Goal: Information Seeking & Learning: Learn about a topic

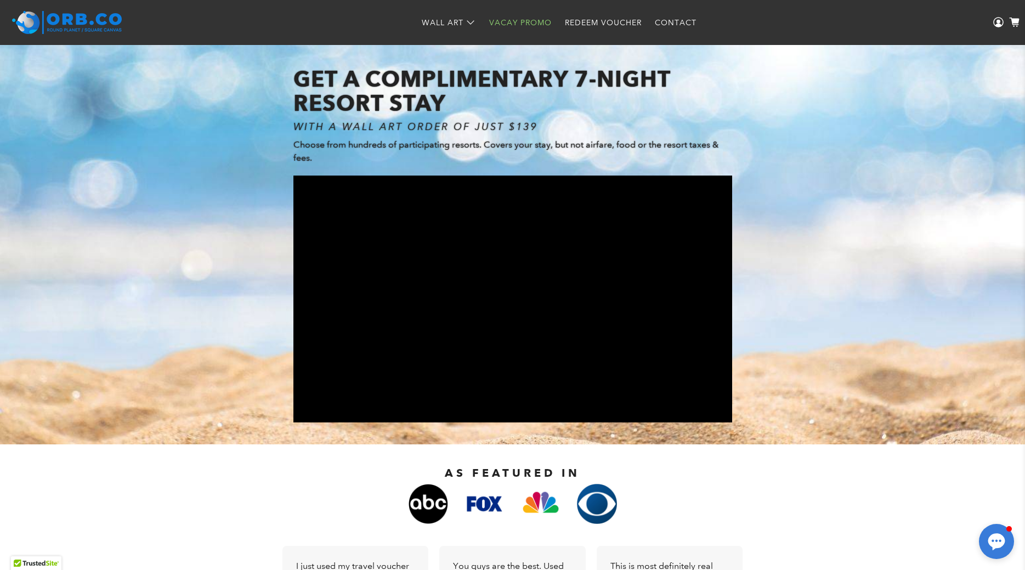
click at [528, 24] on link "Vacay Promo" at bounding box center [521, 22] width 76 height 29
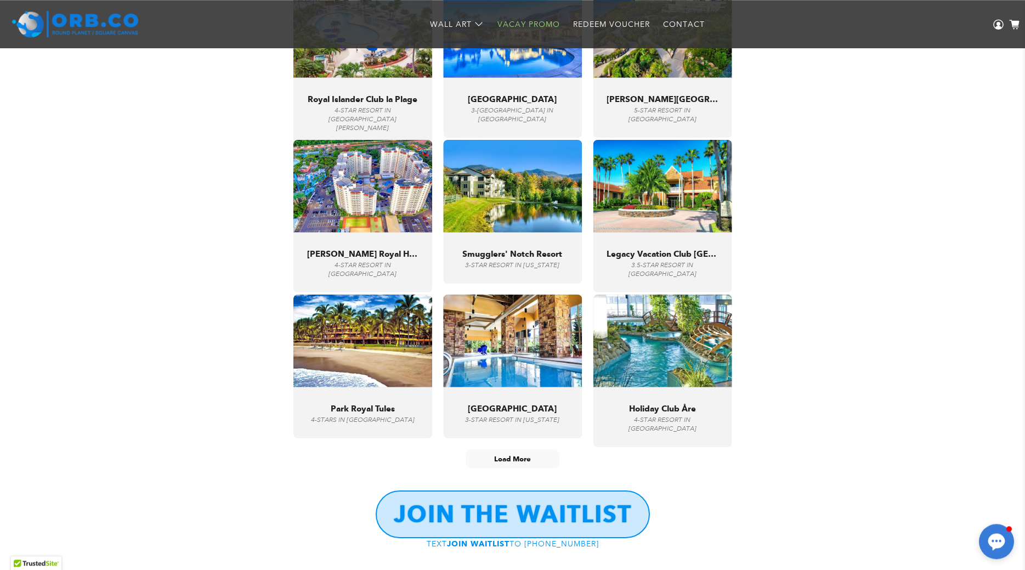
scroll to position [3975, 0]
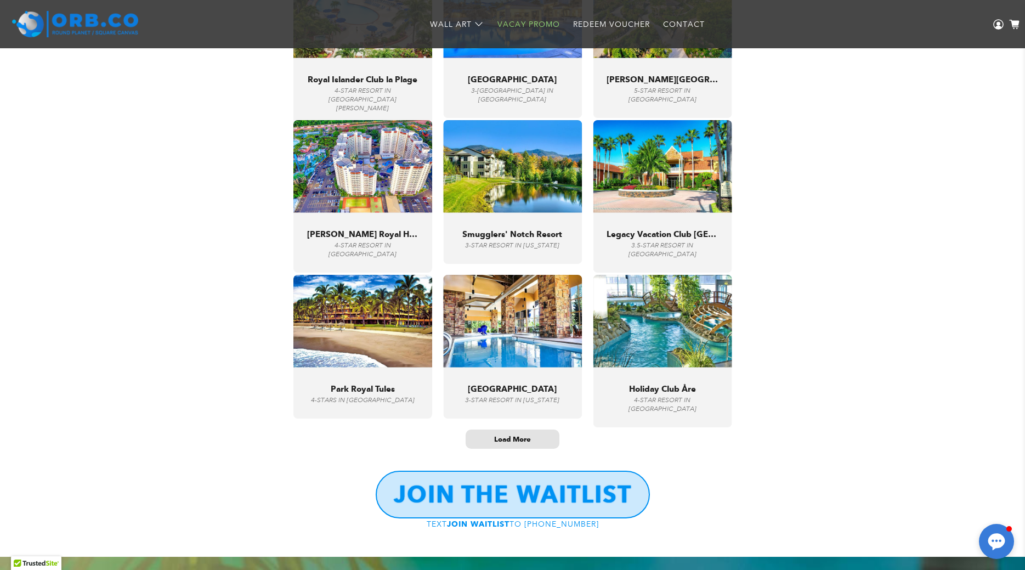
click at [505, 434] on span "Load More" at bounding box center [512, 438] width 37 height 9
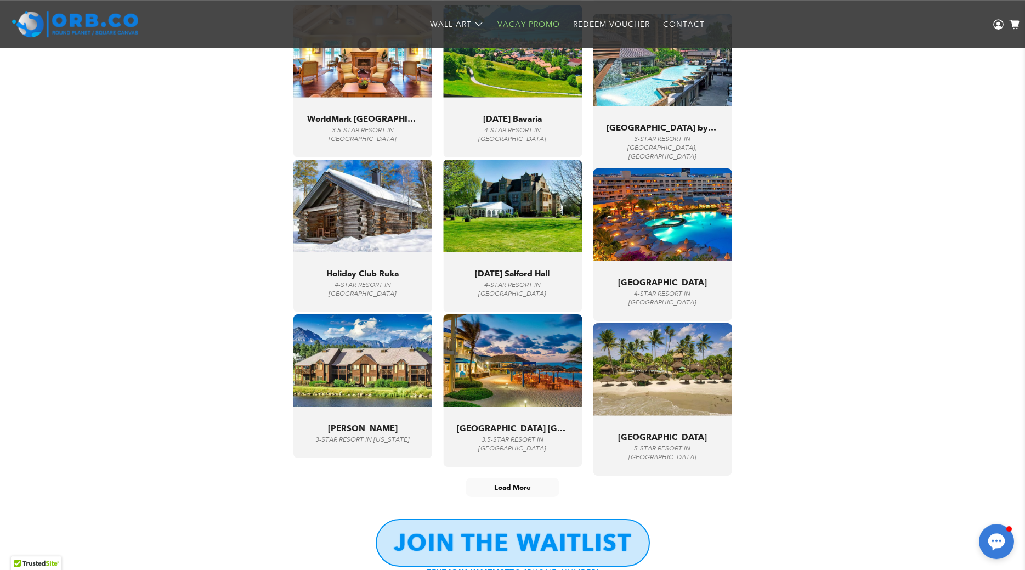
scroll to position [4926, 0]
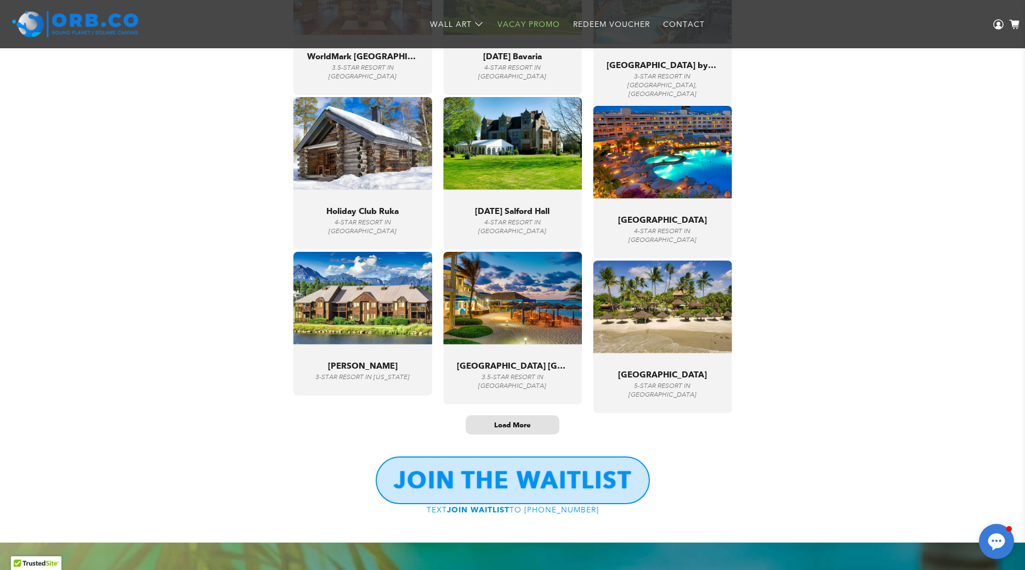
click at [522, 423] on span "Load More" at bounding box center [512, 424] width 37 height 9
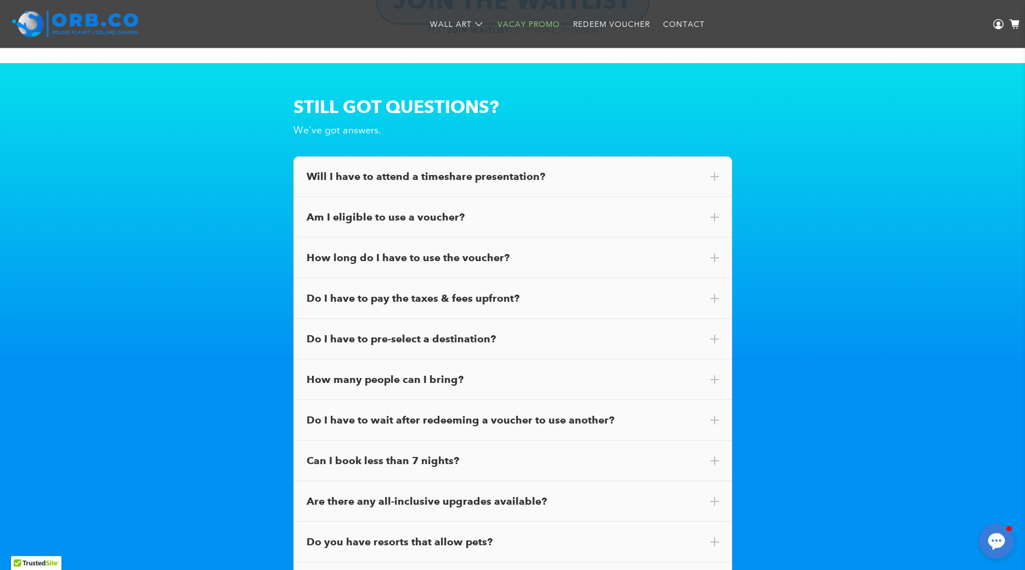
scroll to position [7275, 0]
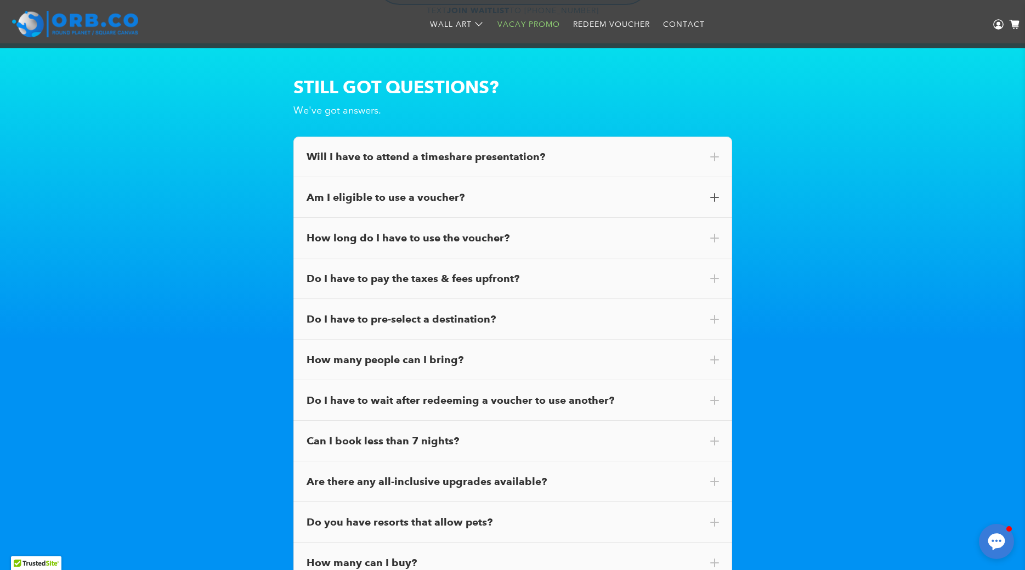
click at [709, 200] on div "Am I eligible to use a voucher?" at bounding box center [513, 197] width 412 height 14
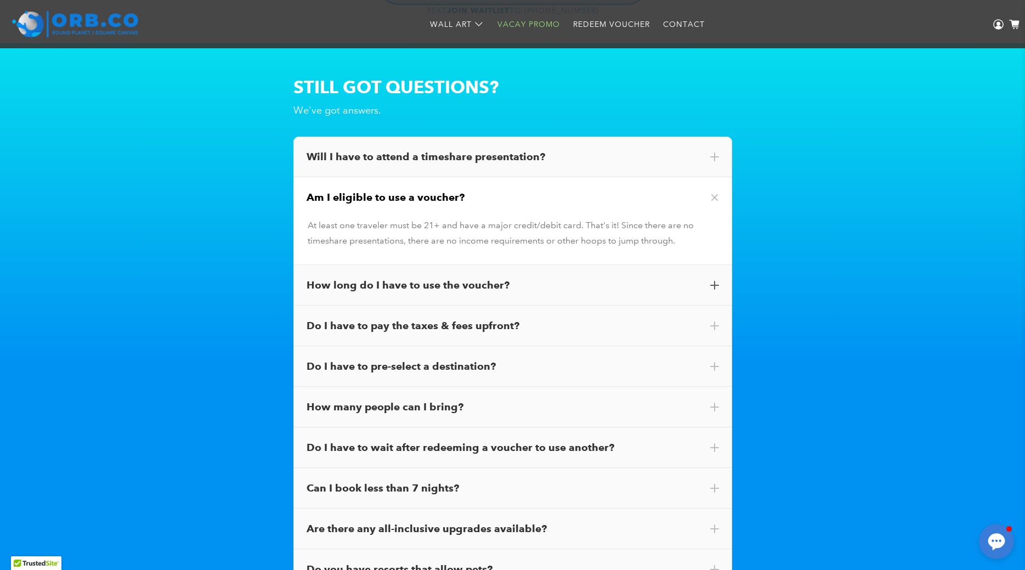
click at [706, 281] on div "How long do I have to use the voucher?" at bounding box center [513, 285] width 412 height 14
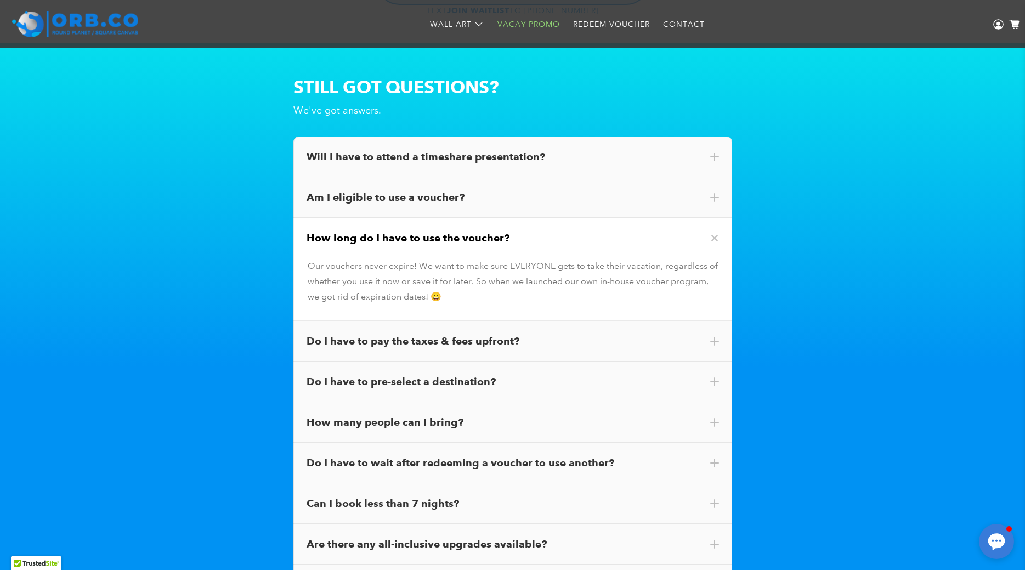
scroll to position [7331, 0]
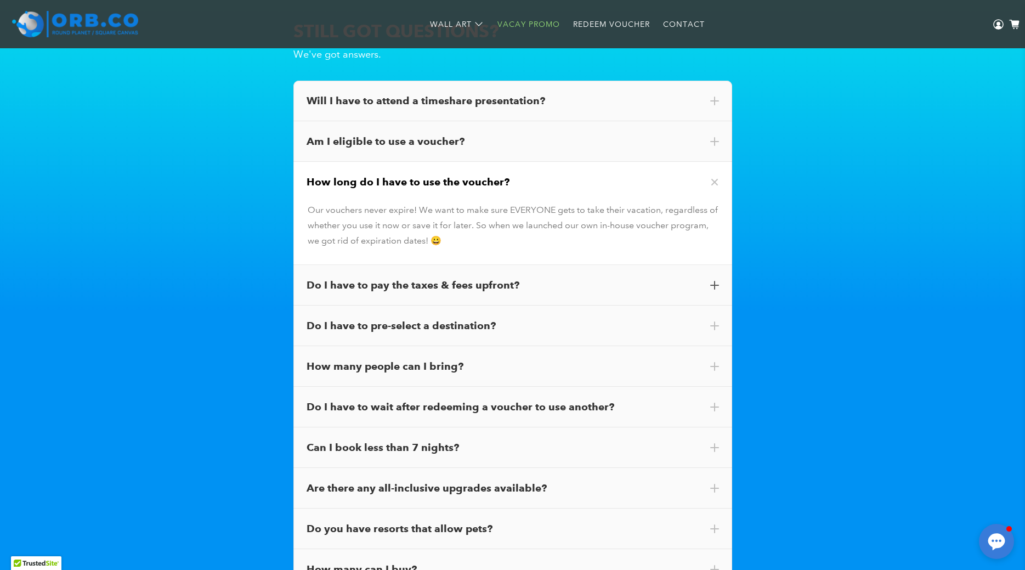
click at [658, 284] on div "Do I have to pay the taxes & fees upfront?" at bounding box center [513, 285] width 412 height 14
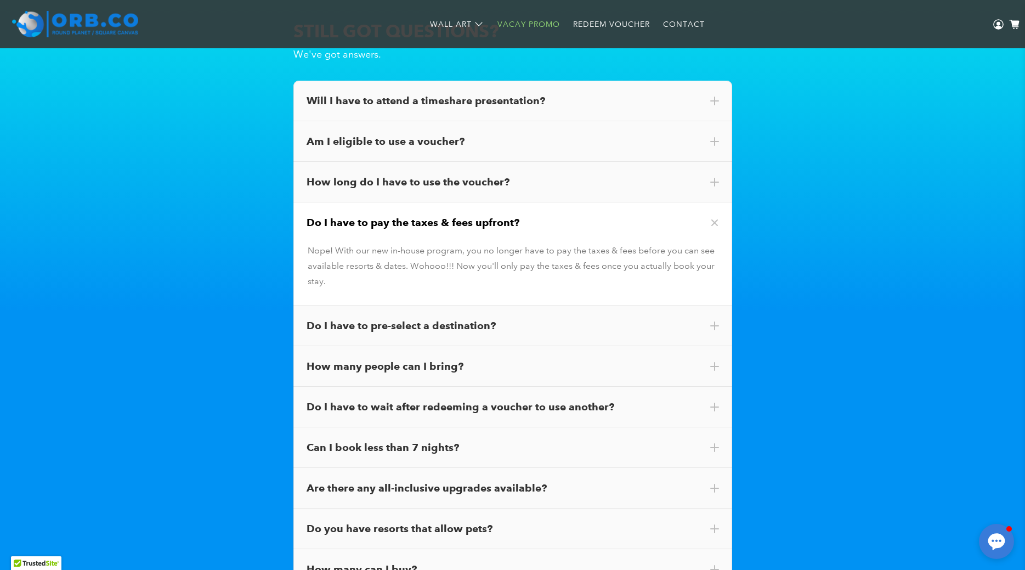
scroll to position [7387, 0]
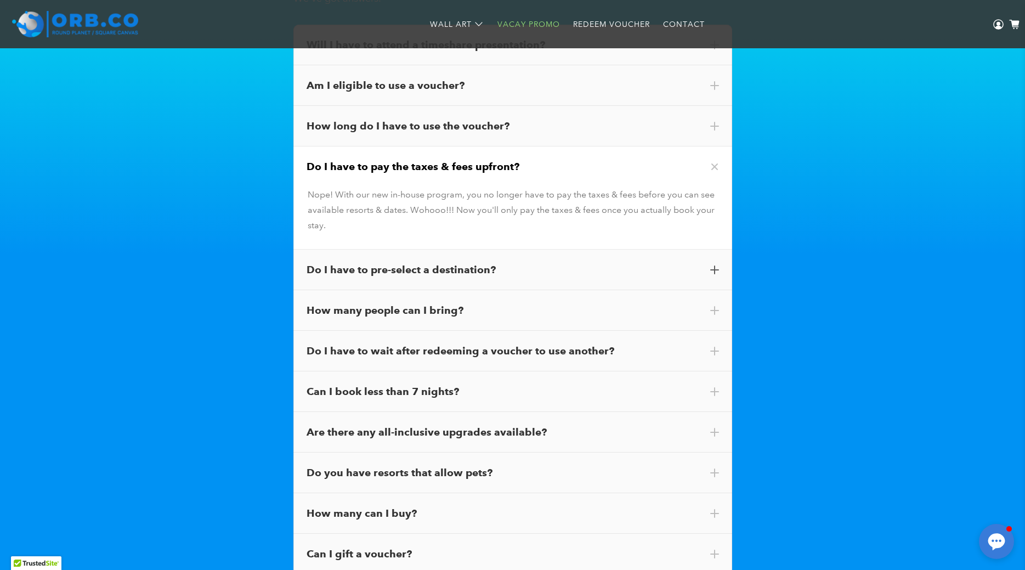
click at [634, 267] on div "Do I have to pre-select a destination?" at bounding box center [513, 270] width 412 height 14
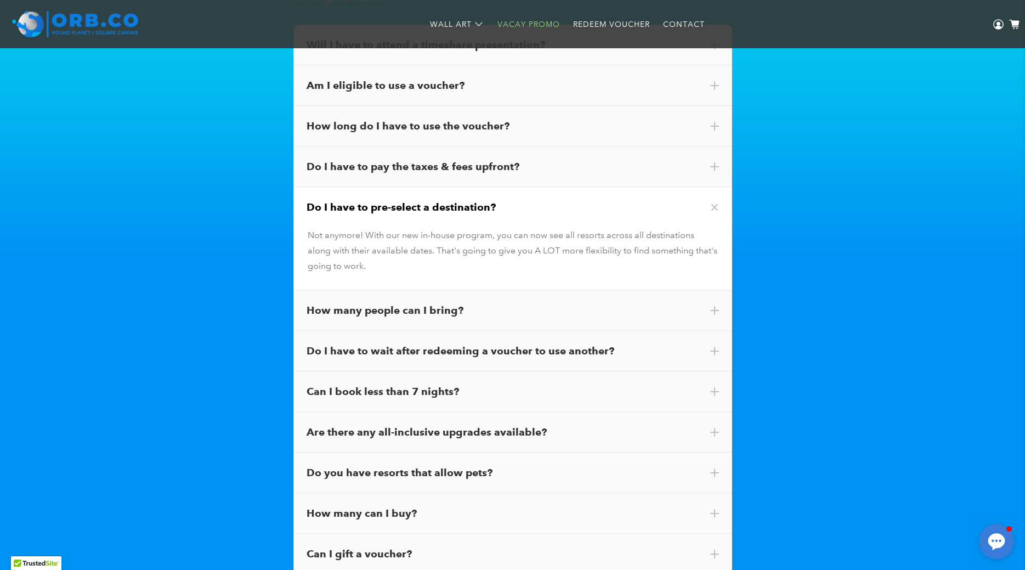
scroll to position [7443, 0]
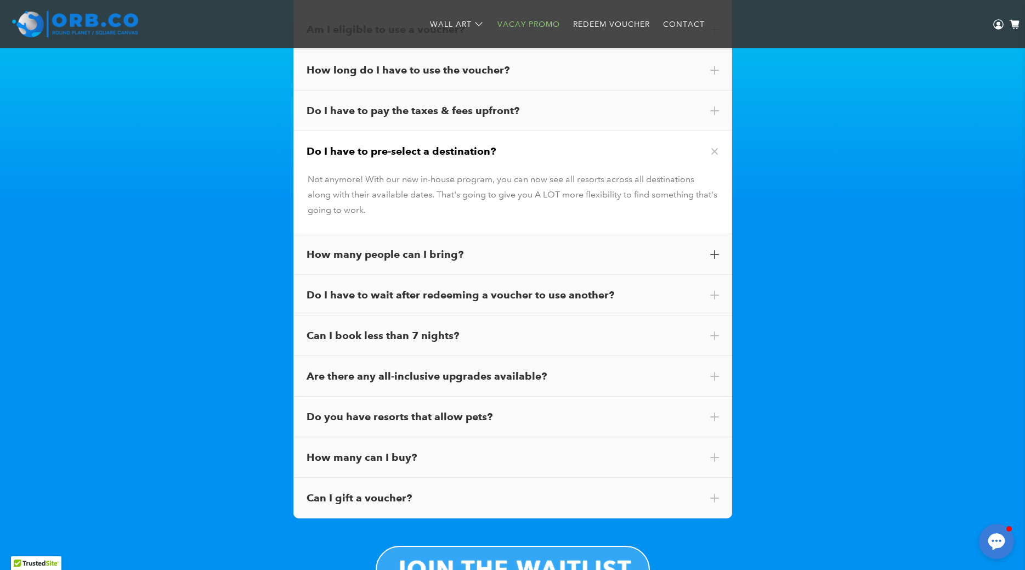
click at [668, 256] on div "How many people can I bring?" at bounding box center [513, 254] width 412 height 14
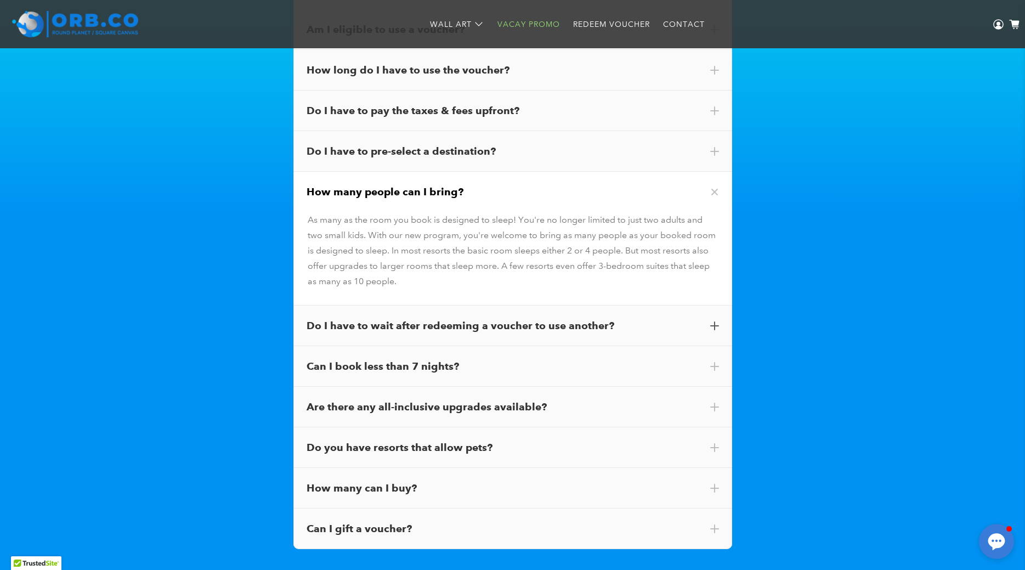
click at [639, 324] on div "Do I have to wait after redeeming a voucher to use another?" at bounding box center [513, 326] width 412 height 14
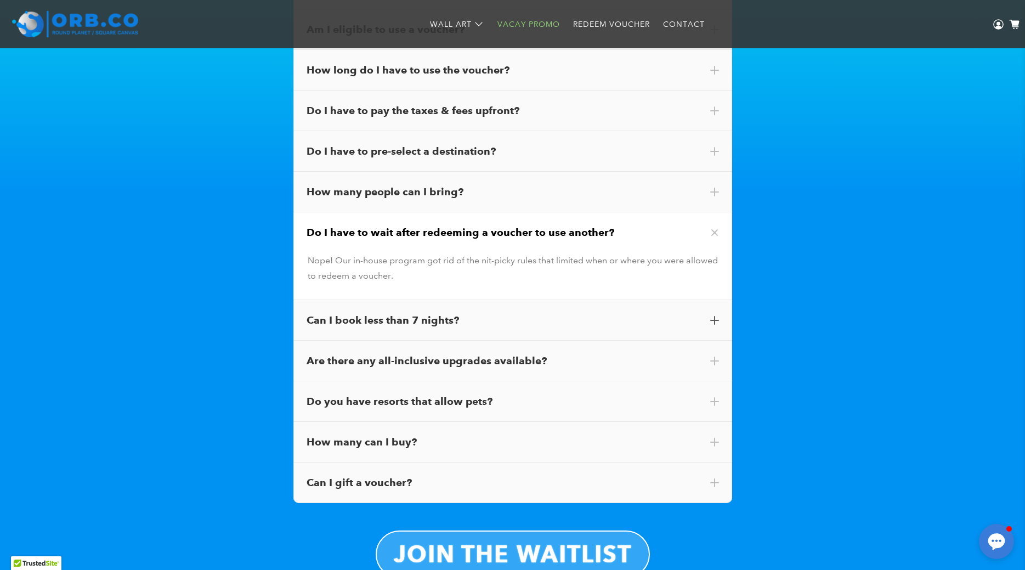
click at [634, 318] on div "Can I book less than 7 nights?" at bounding box center [513, 320] width 412 height 14
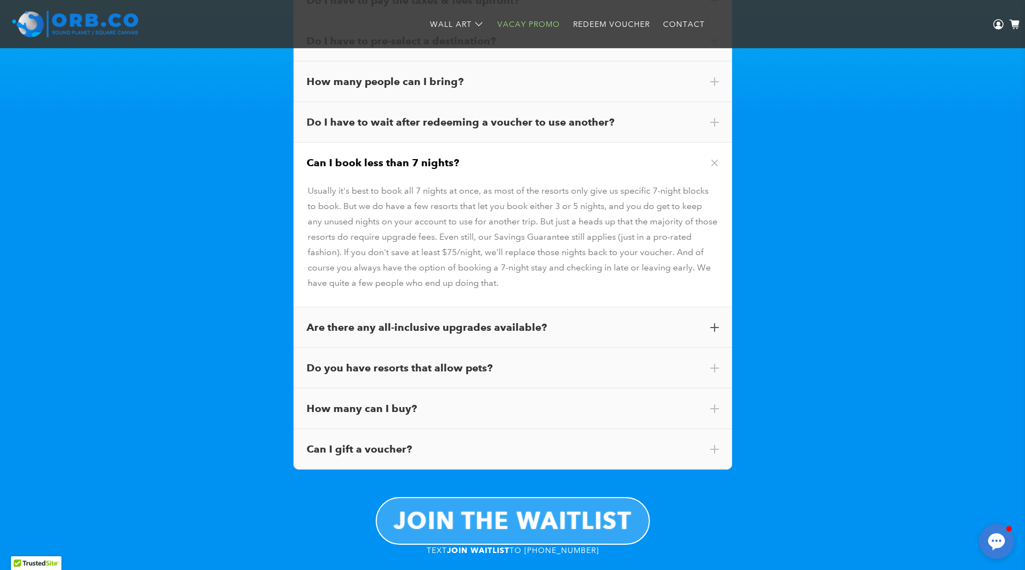
scroll to position [7555, 0]
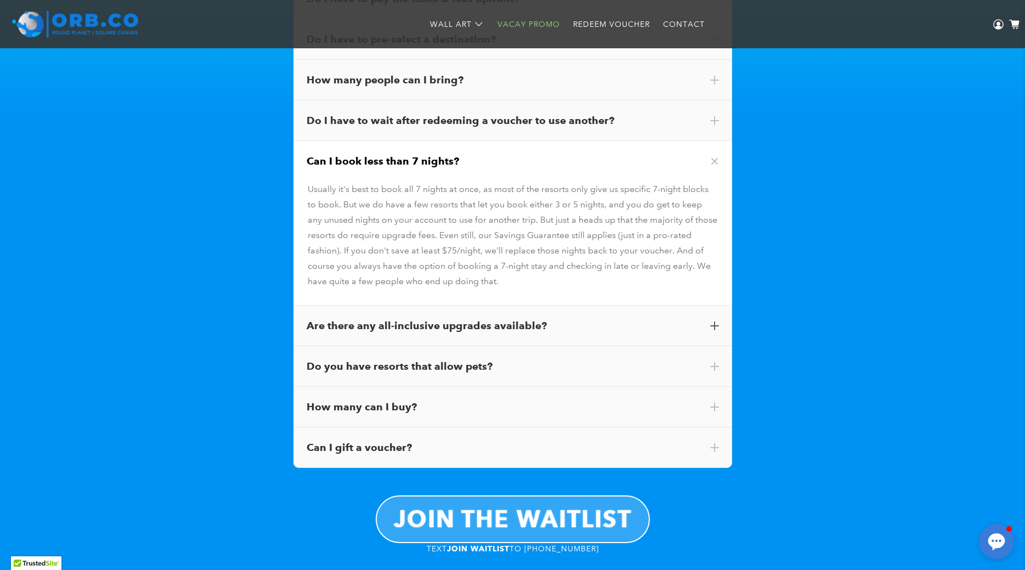
click at [611, 322] on div "Are there any all-inclusive upgrades available?" at bounding box center [513, 326] width 412 height 14
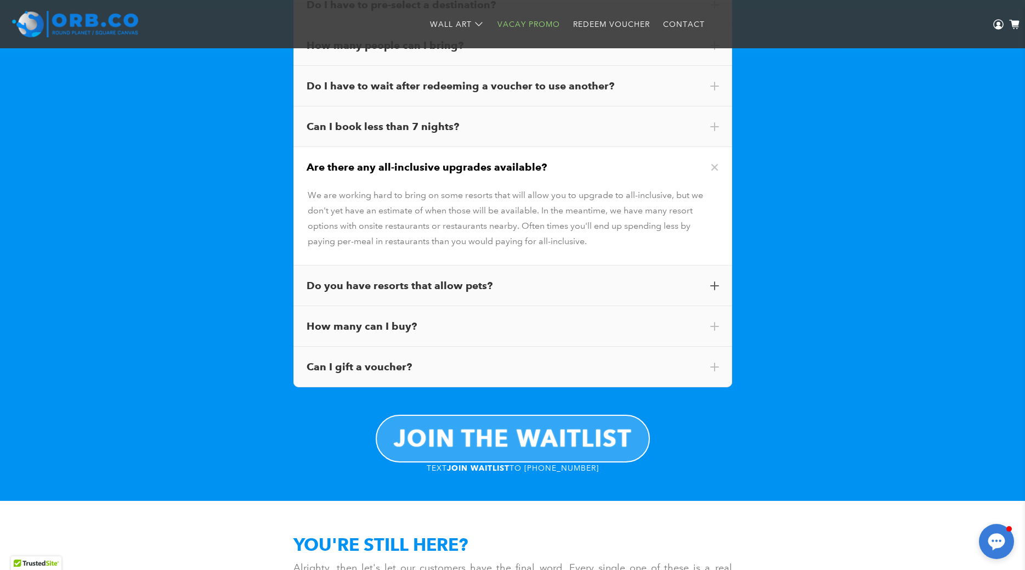
scroll to position [7610, 0]
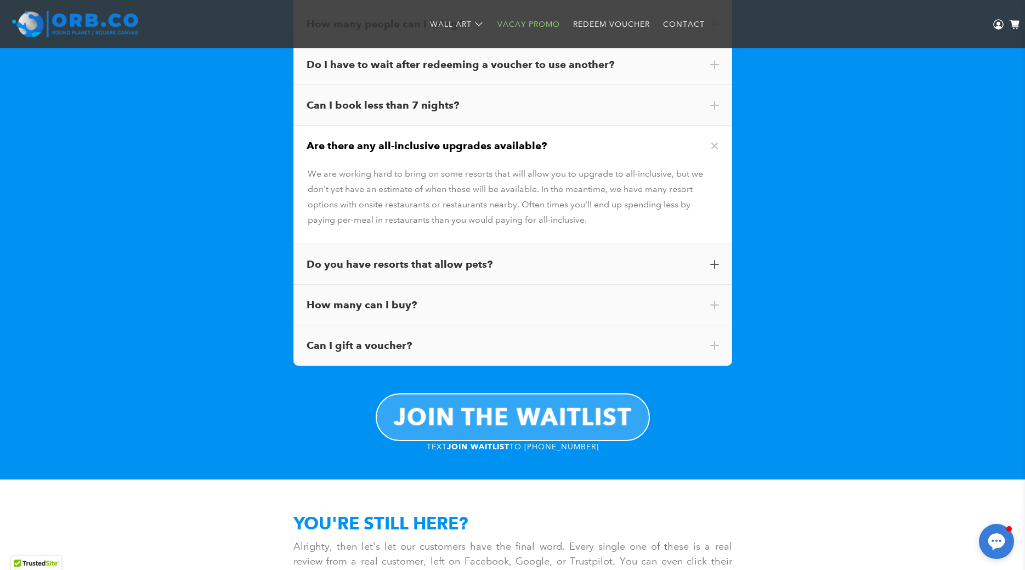
click at [614, 260] on div "Do you have resorts that allow pets?" at bounding box center [513, 264] width 412 height 14
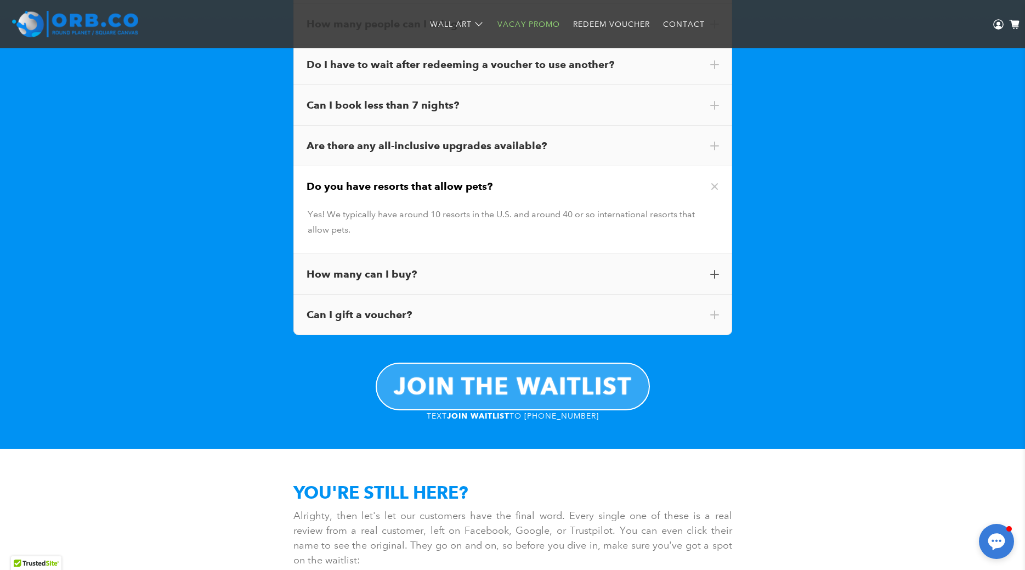
click at [560, 269] on div "How many can I buy?" at bounding box center [513, 274] width 412 height 14
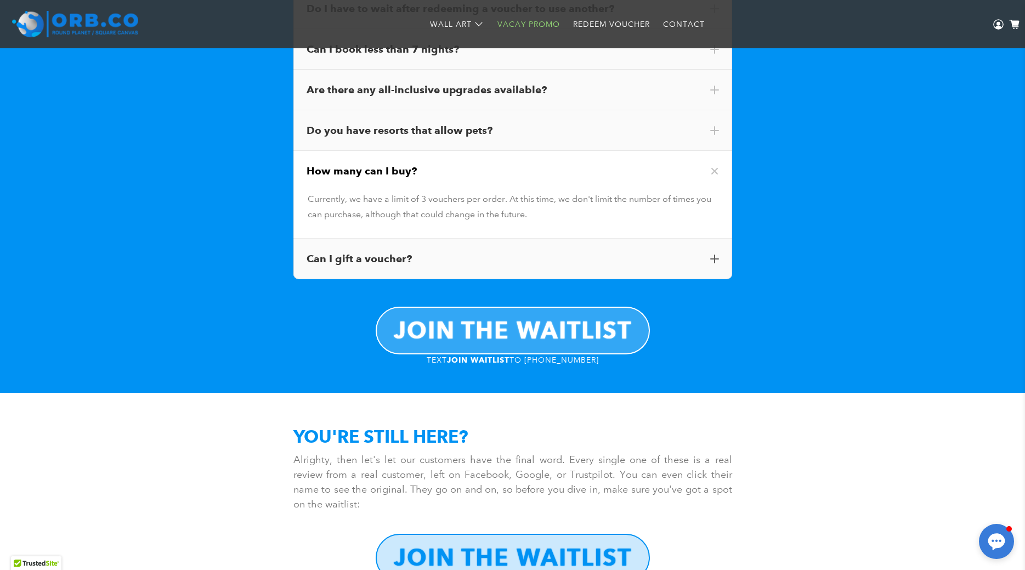
click at [609, 259] on div "Can I gift a voucher?" at bounding box center [513, 259] width 412 height 14
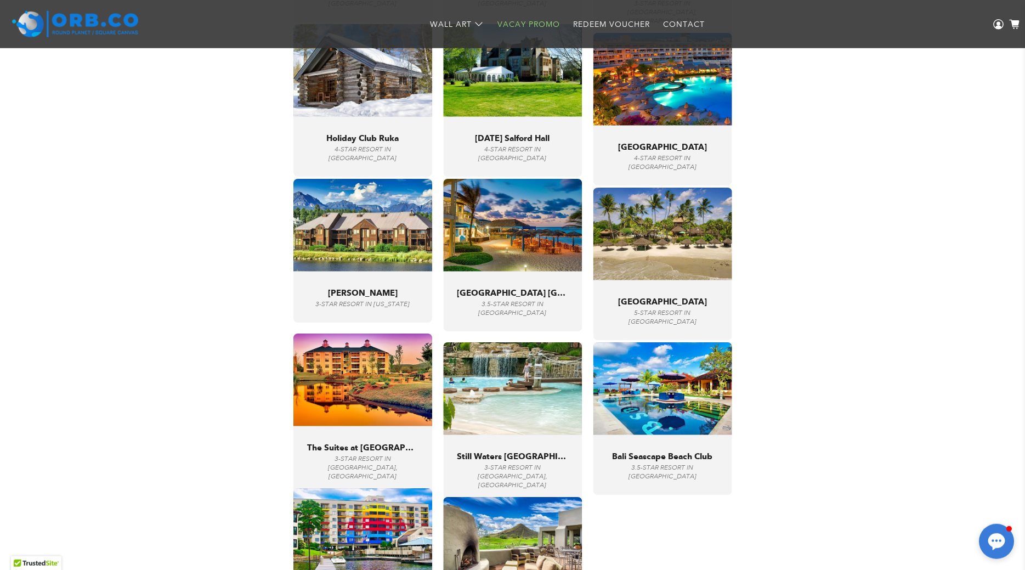
scroll to position [5076, 0]
